Goal: Navigation & Orientation: Find specific page/section

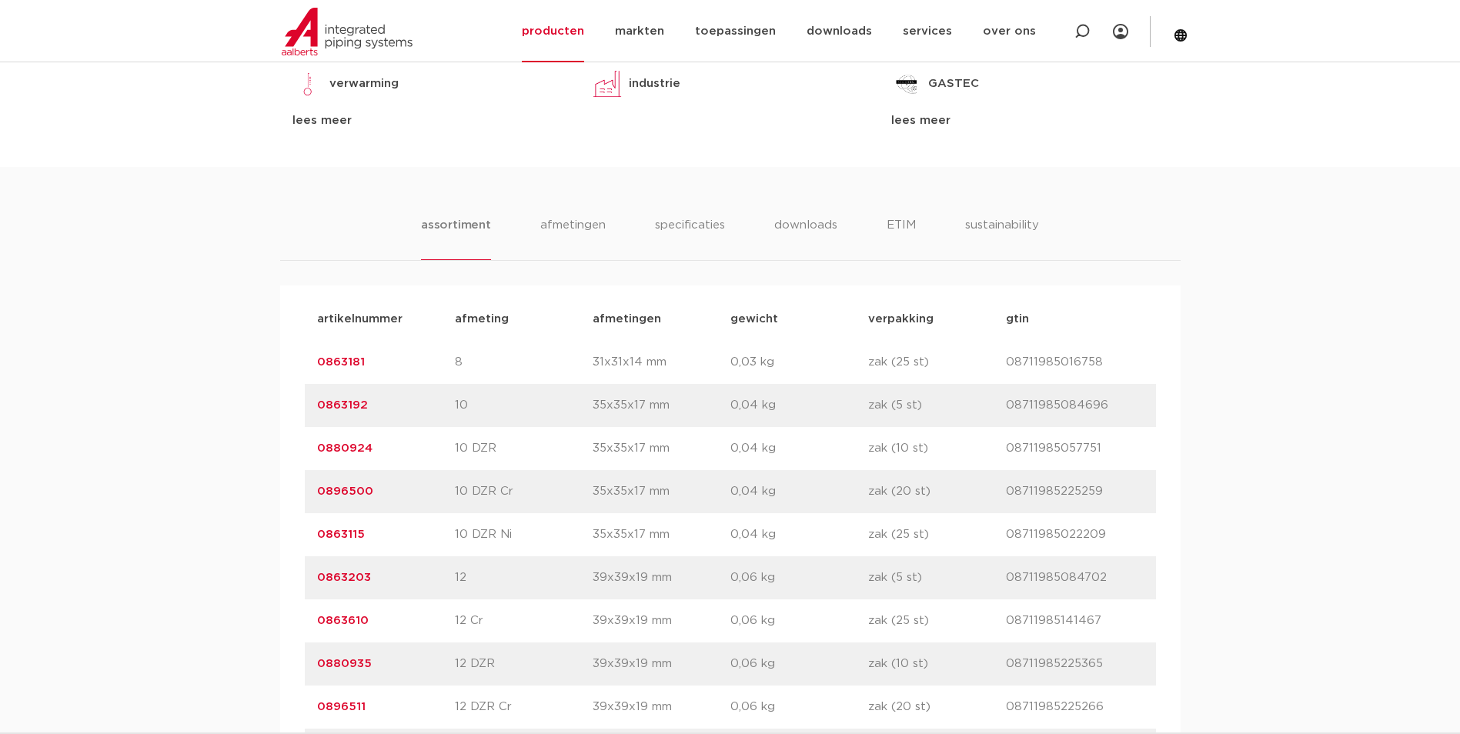
scroll to position [472, 0]
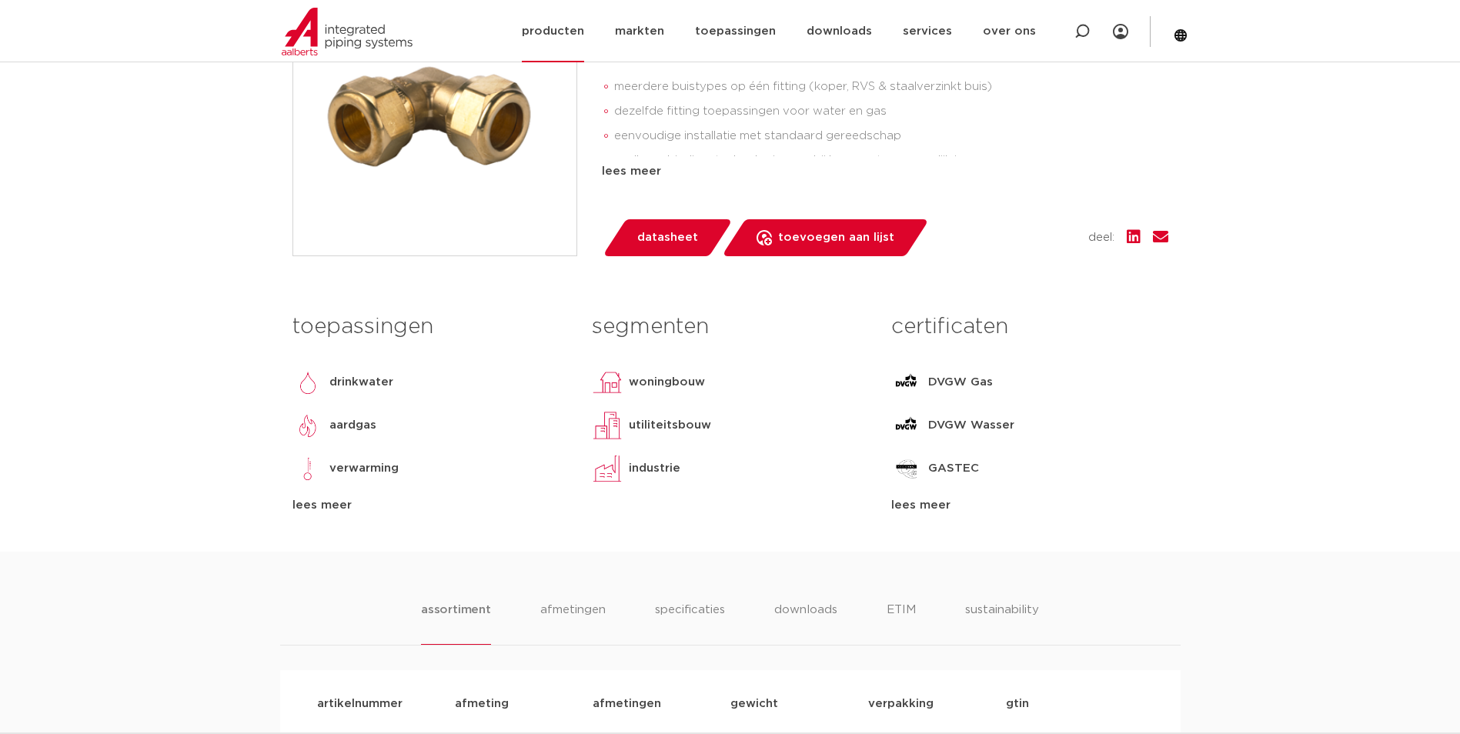
click at [567, 38] on link "producten" at bounding box center [553, 31] width 62 height 62
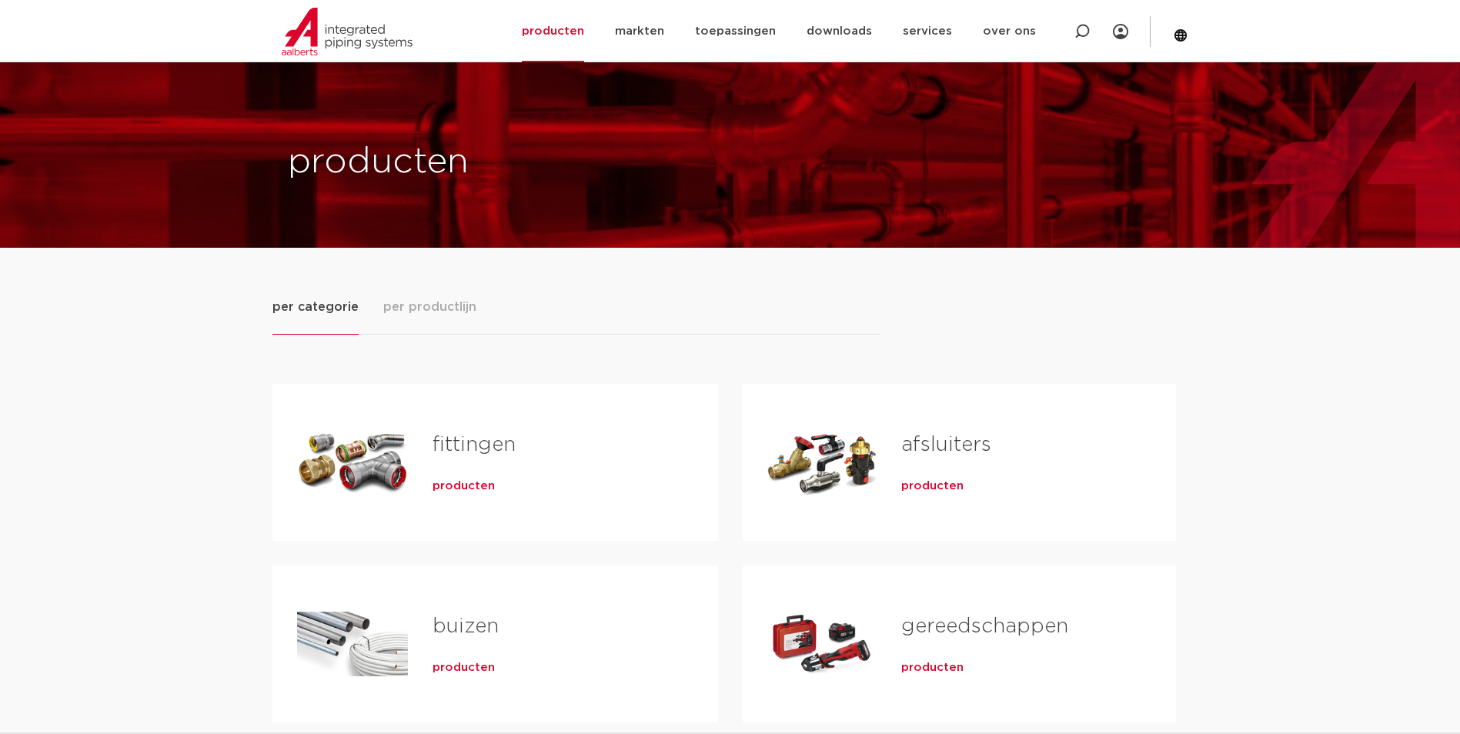
scroll to position [154, 0]
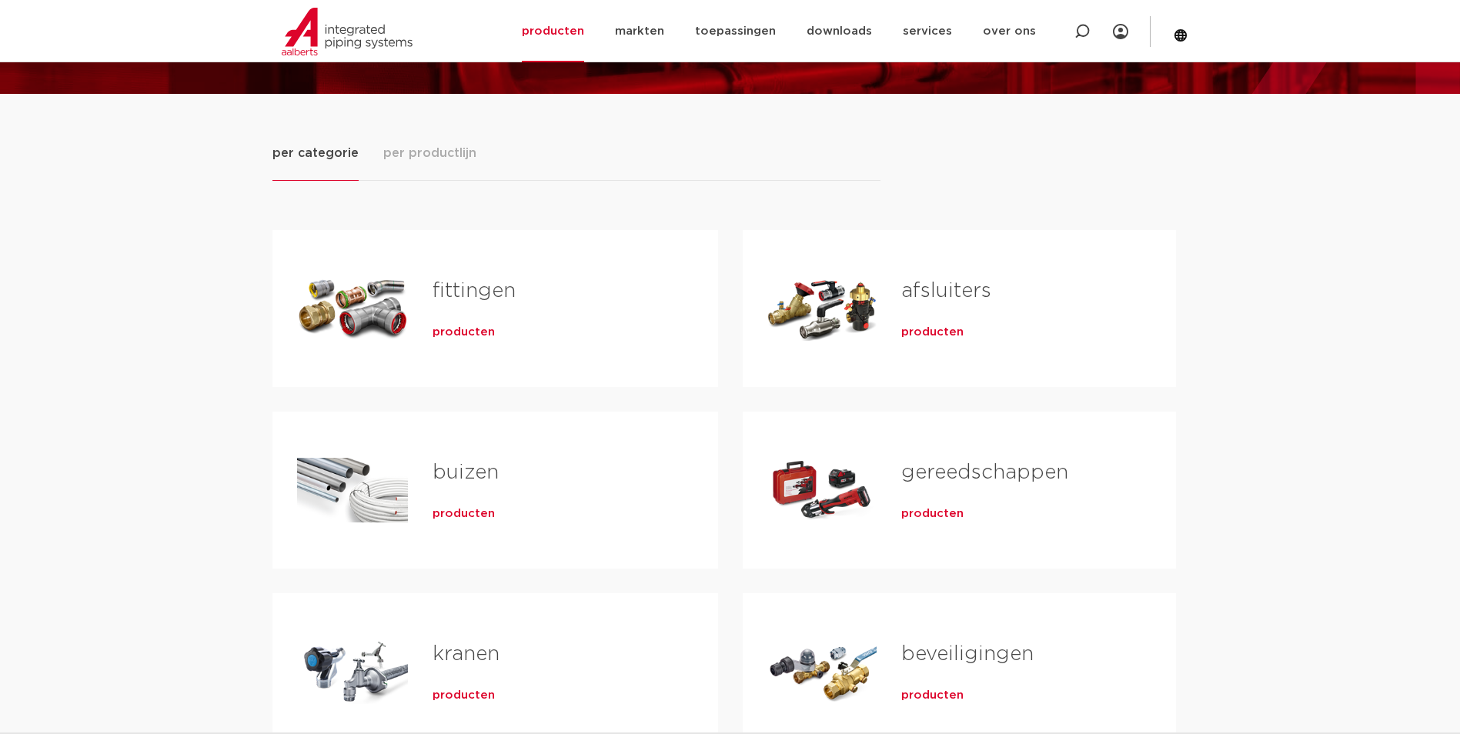
click at [462, 333] on span "producten" at bounding box center [463, 332] width 62 height 15
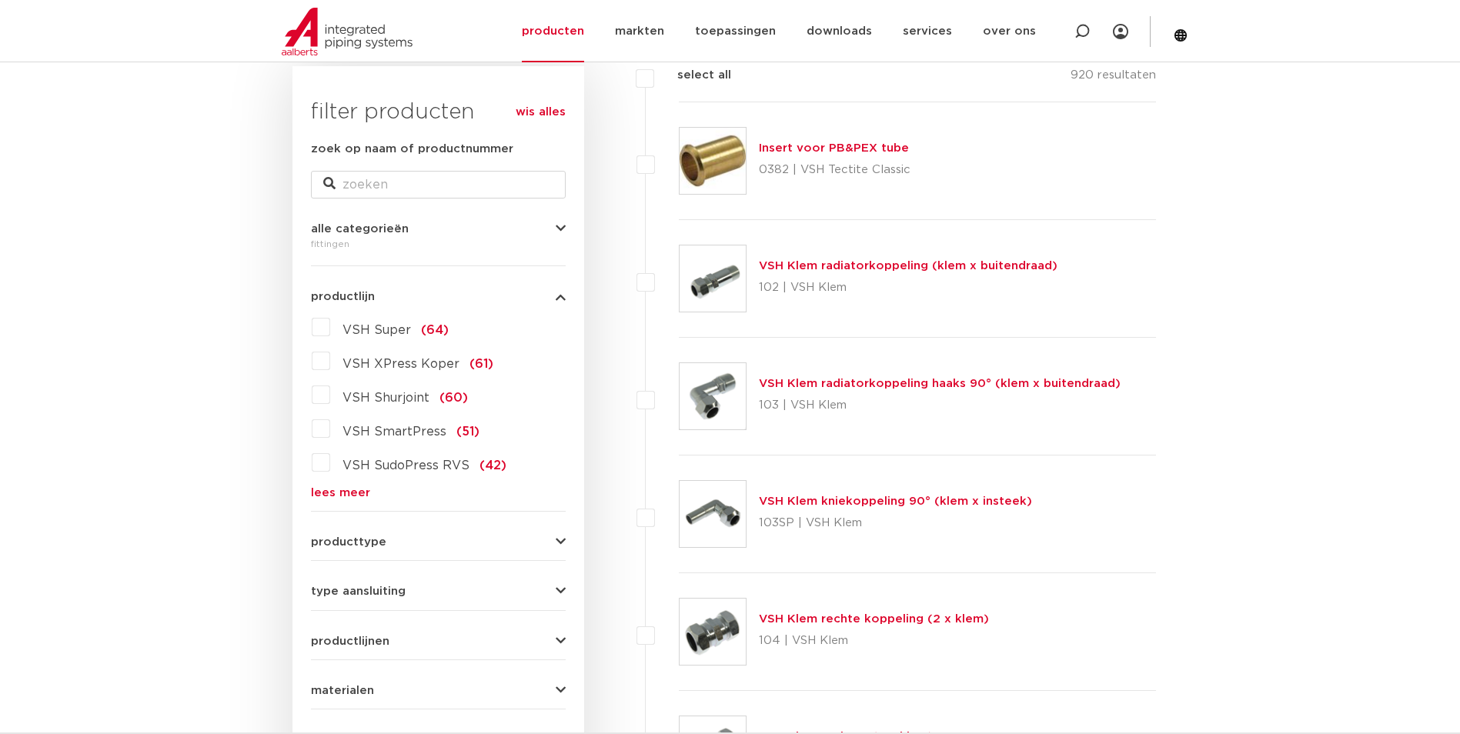
scroll to position [77, 0]
